Goal: Navigation & Orientation: Find specific page/section

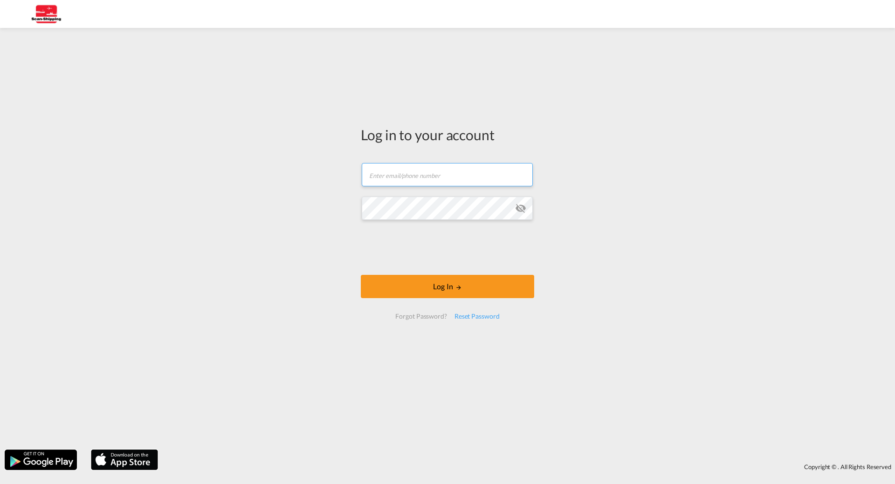
click at [378, 170] on input "text" at bounding box center [447, 174] width 171 height 23
paste input "[EMAIL_ADDRESS][DOMAIN_NAME]"
type input "[EMAIL_ADDRESS][DOMAIN_NAME]"
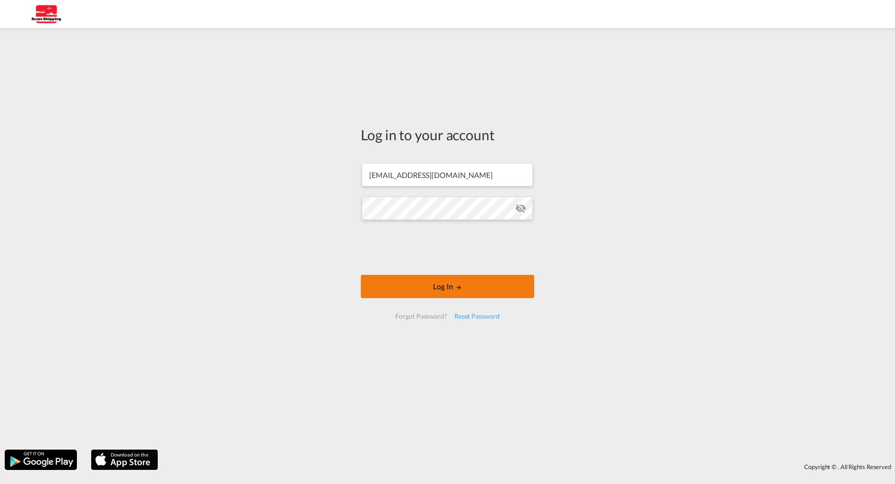
click at [433, 288] on button "Log In" at bounding box center [447, 286] width 173 height 23
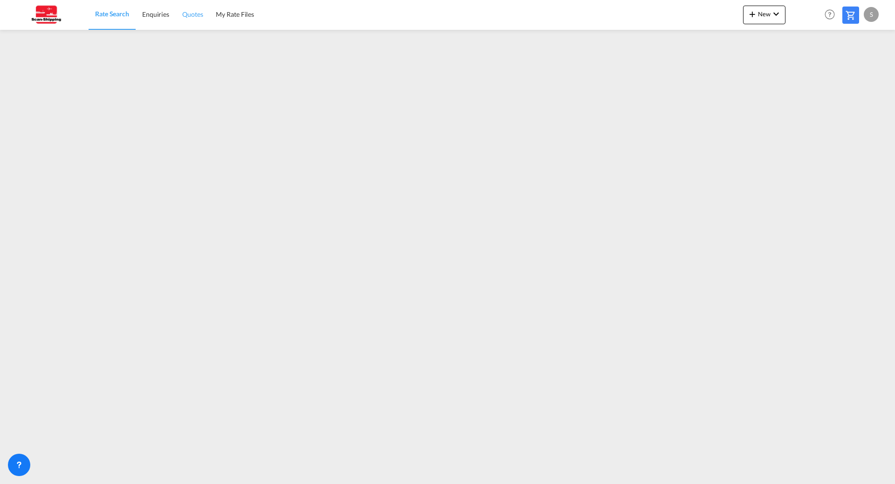
click at [189, 14] on span "Quotes" at bounding box center [192, 14] width 21 height 8
click at [244, 17] on span "My Rate Files" at bounding box center [234, 14] width 38 height 8
